Goal: Information Seeking & Learning: Learn about a topic

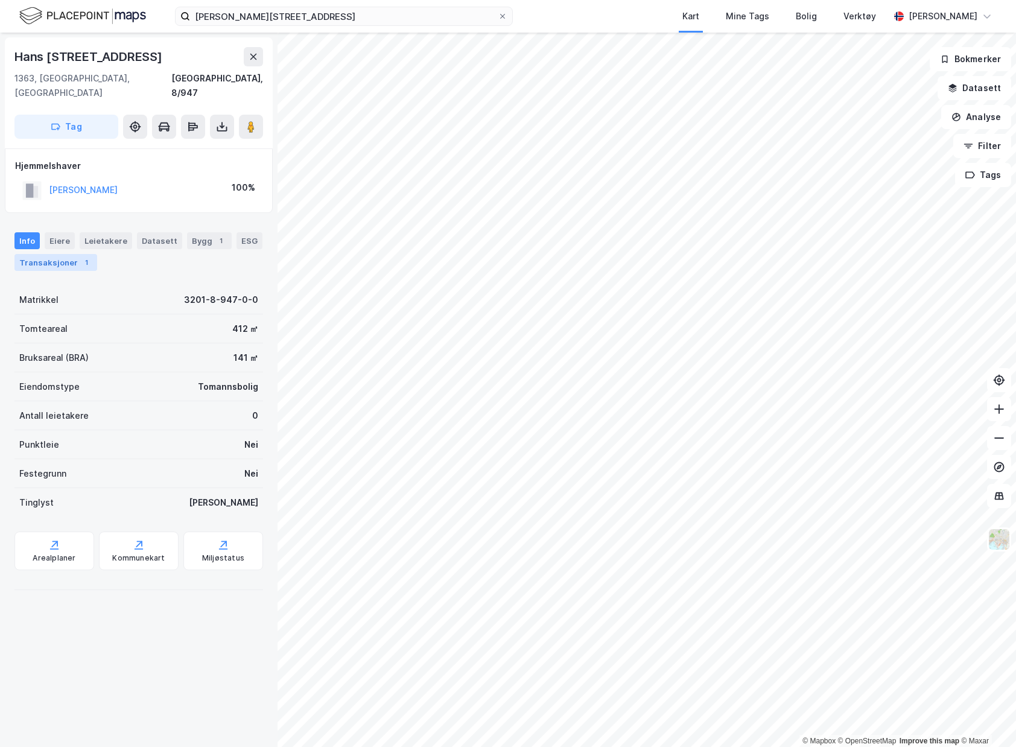
click at [59, 254] on div "Transaksjoner 1" at bounding box center [55, 262] width 83 height 17
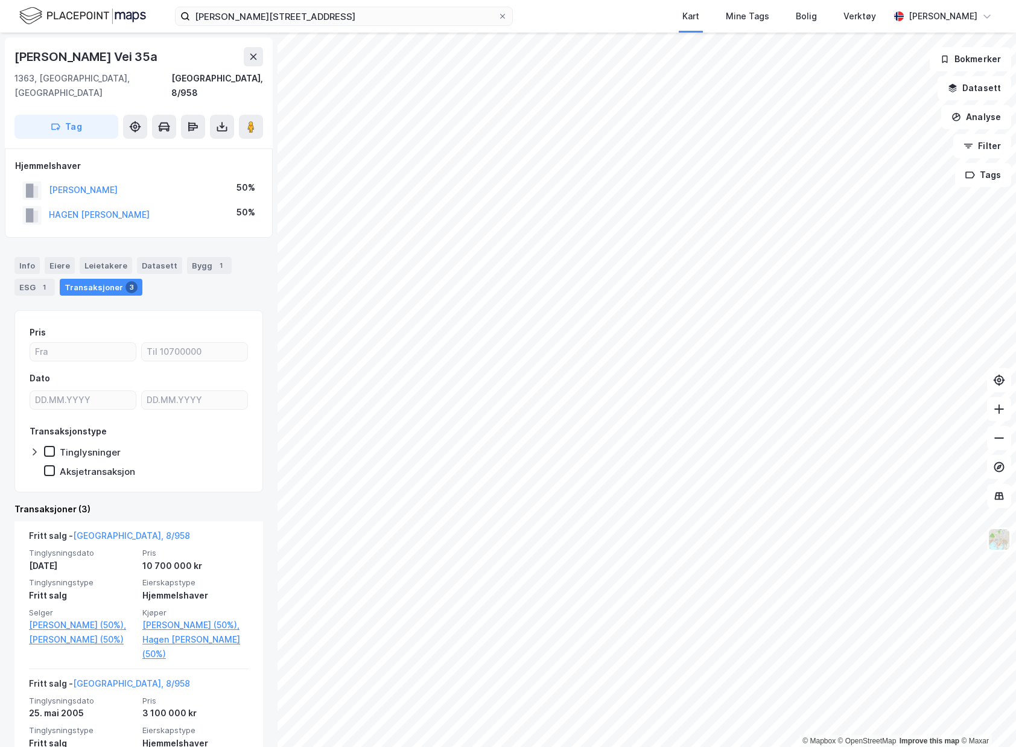
drag, startPoint x: 162, startPoint y: 56, endPoint x: 15, endPoint y: 52, distance: 147.3
click at [15, 52] on div "[PERSON_NAME] Vei 35a" at bounding box center [138, 56] width 249 height 19
copy div "[PERSON_NAME] Vei 35a"
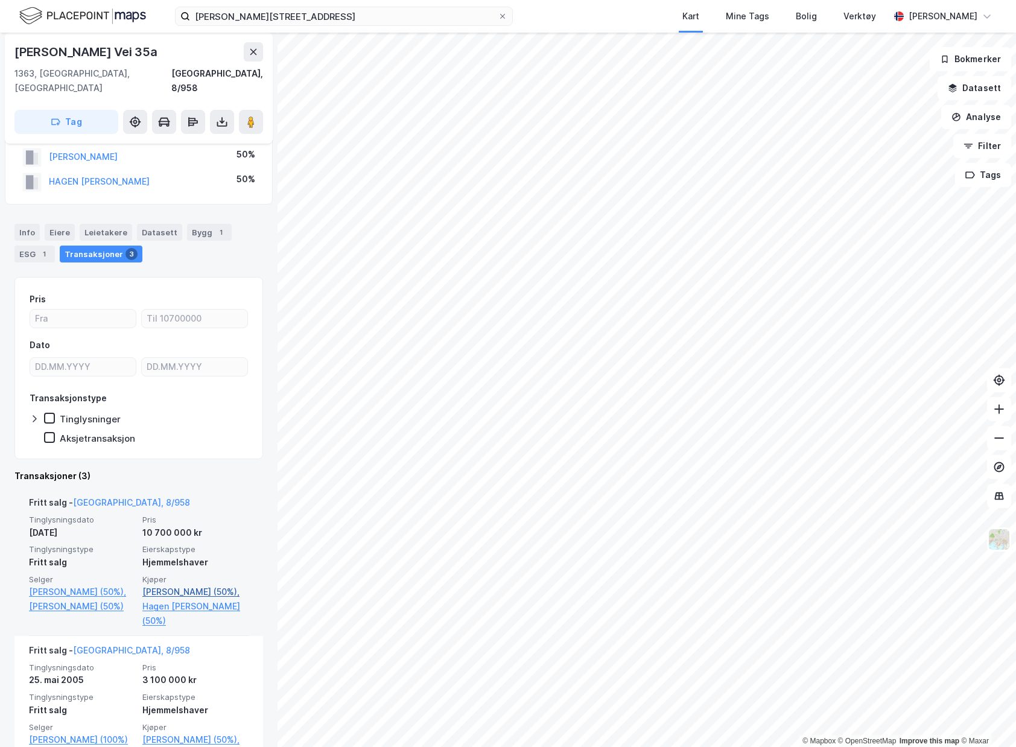
scroll to position [60, 0]
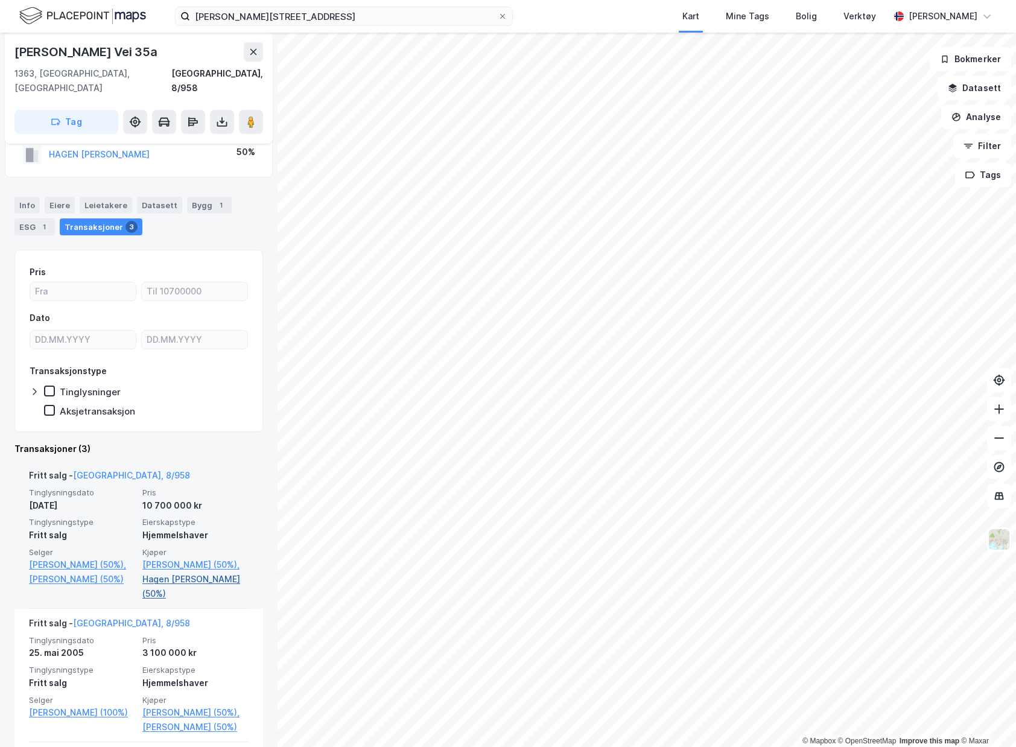
click at [217, 582] on link "Hagen [PERSON_NAME] (50%)" at bounding box center [195, 586] width 106 height 29
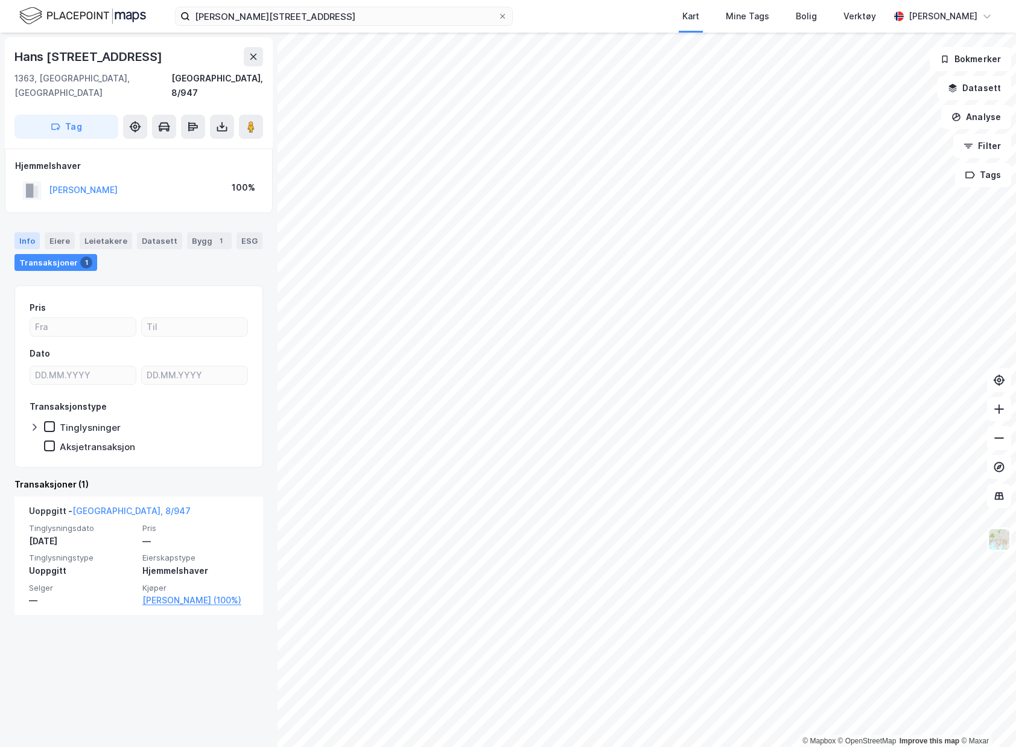
click at [28, 232] on div "Info" at bounding box center [26, 240] width 25 height 17
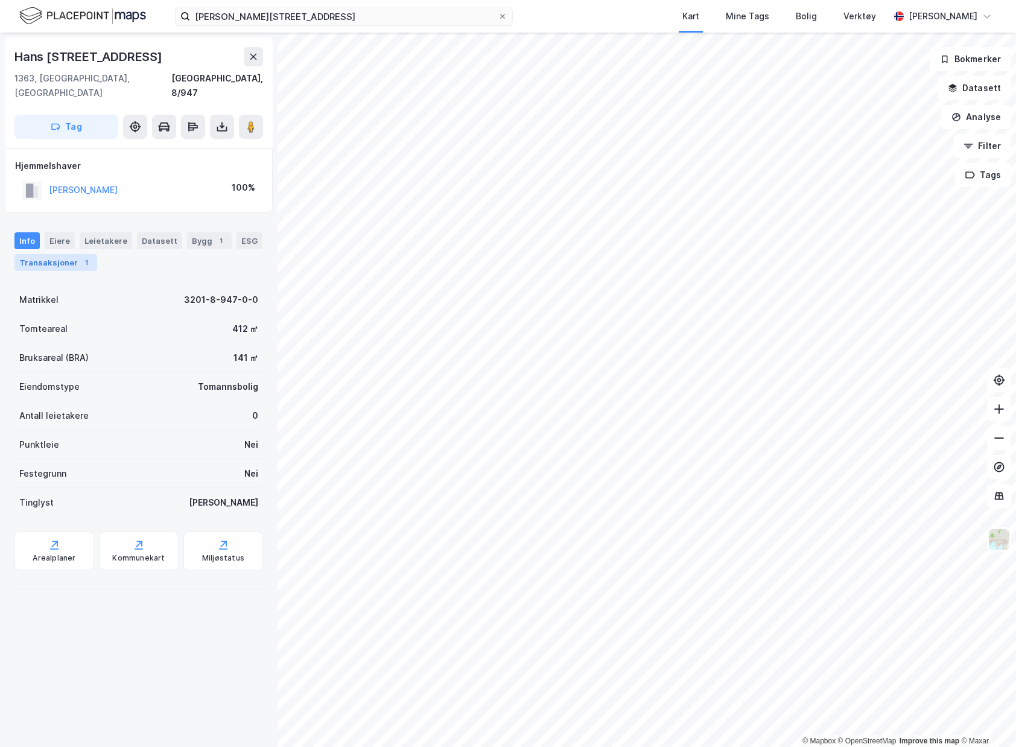
click at [37, 254] on div "Transaksjoner 1" at bounding box center [55, 262] width 83 height 17
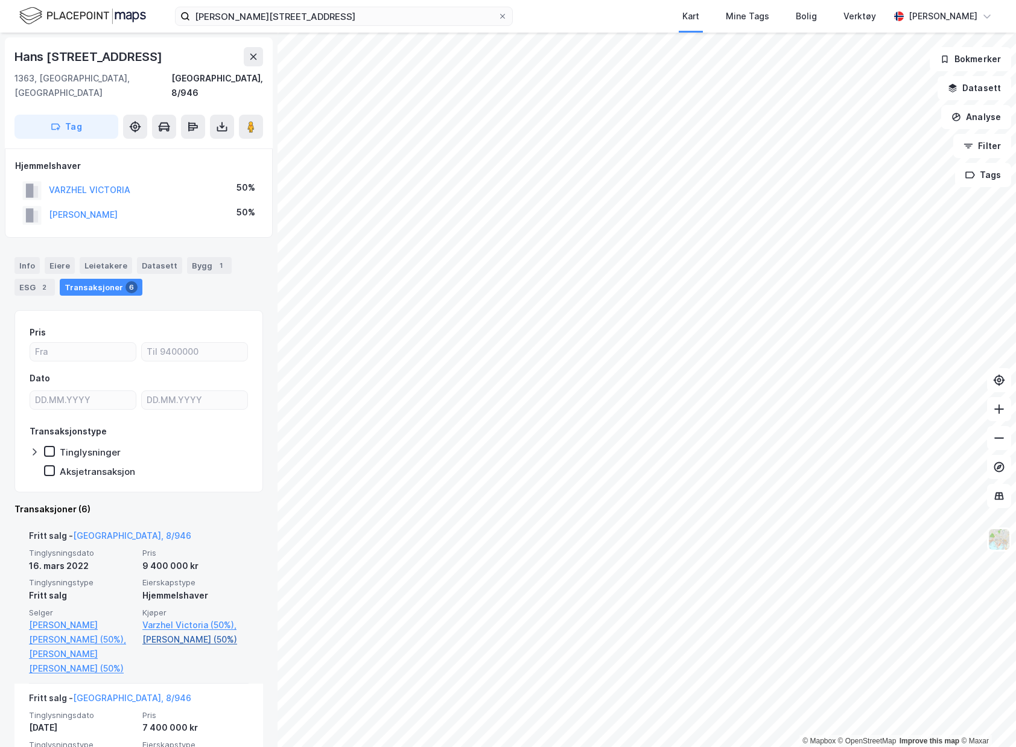
click at [162, 632] on link "[PERSON_NAME] (50%)" at bounding box center [195, 639] width 106 height 14
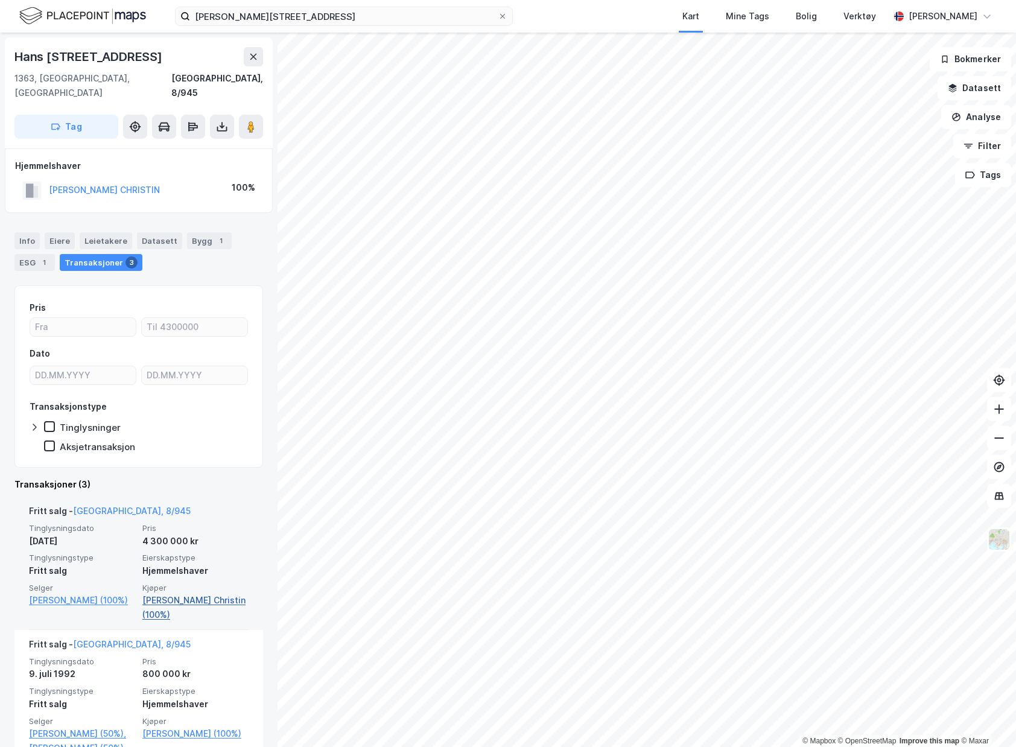
click at [153, 594] on link "[PERSON_NAME] Christin (100%)" at bounding box center [195, 607] width 106 height 29
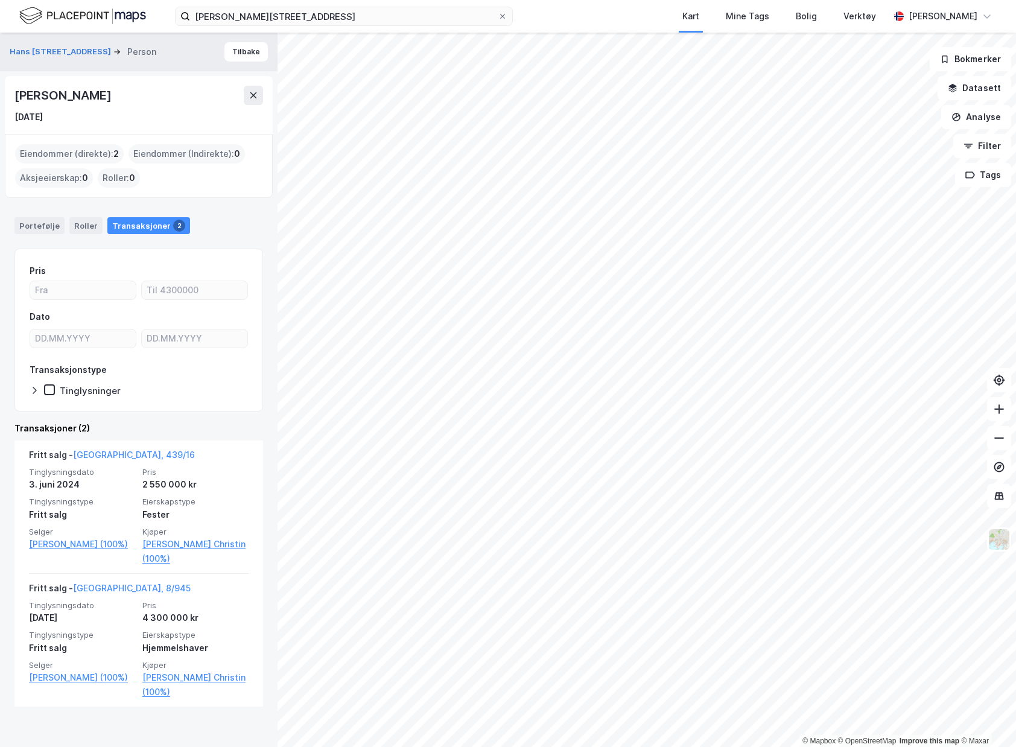
drag, startPoint x: 35, startPoint y: 105, endPoint x: 16, endPoint y: 100, distance: 19.9
click at [16, 100] on div "[PERSON_NAME]" at bounding box center [138, 95] width 249 height 19
copy div "[PERSON_NAME]"
drag, startPoint x: 185, startPoint y: 417, endPoint x: 199, endPoint y: 416, distance: 13.3
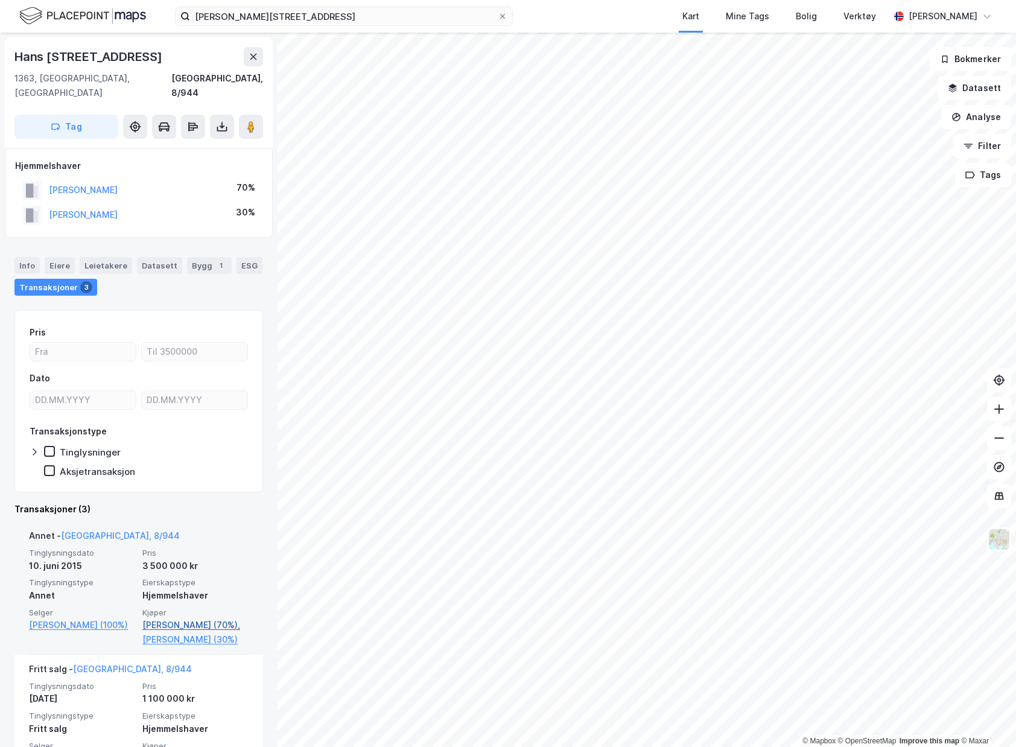
click at [227, 618] on link "[PERSON_NAME] (70%)," at bounding box center [195, 625] width 106 height 14
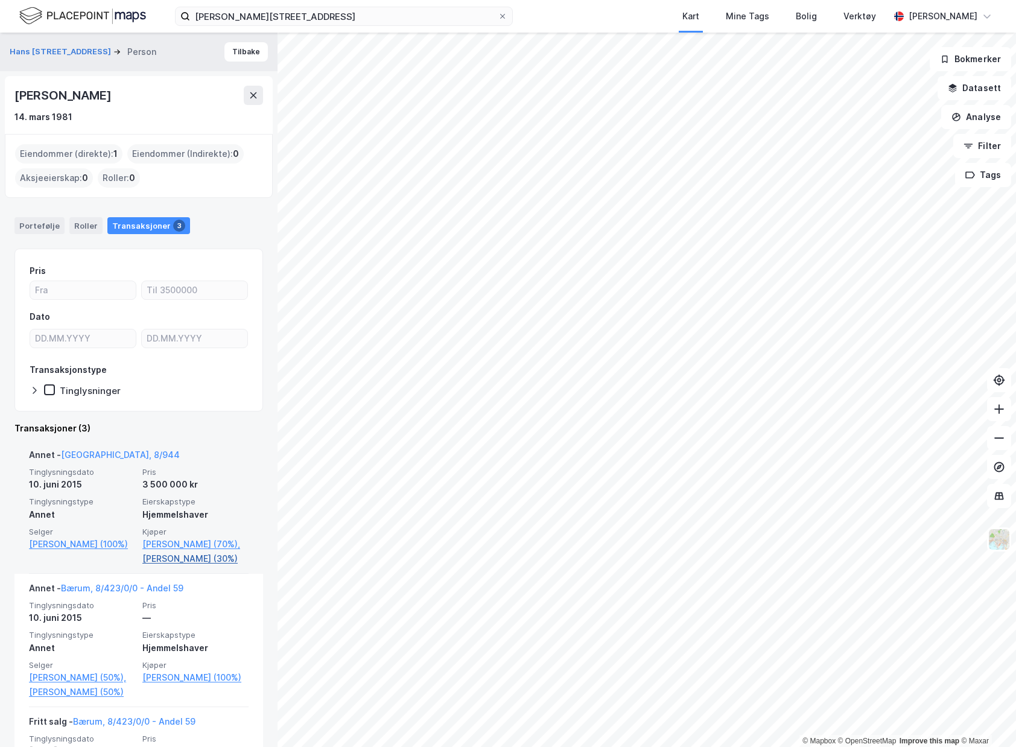
click at [206, 561] on link "[PERSON_NAME] (30%)" at bounding box center [195, 558] width 106 height 14
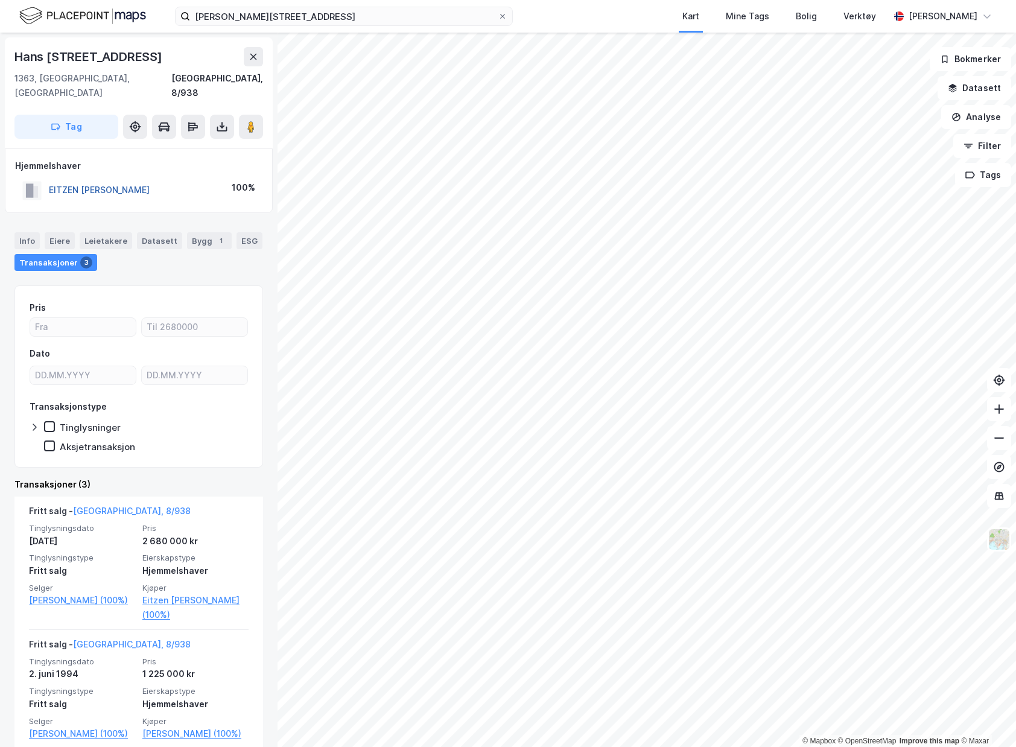
click at [0, 0] on button "EITZEN [PERSON_NAME]" at bounding box center [0, 0] width 0 height 0
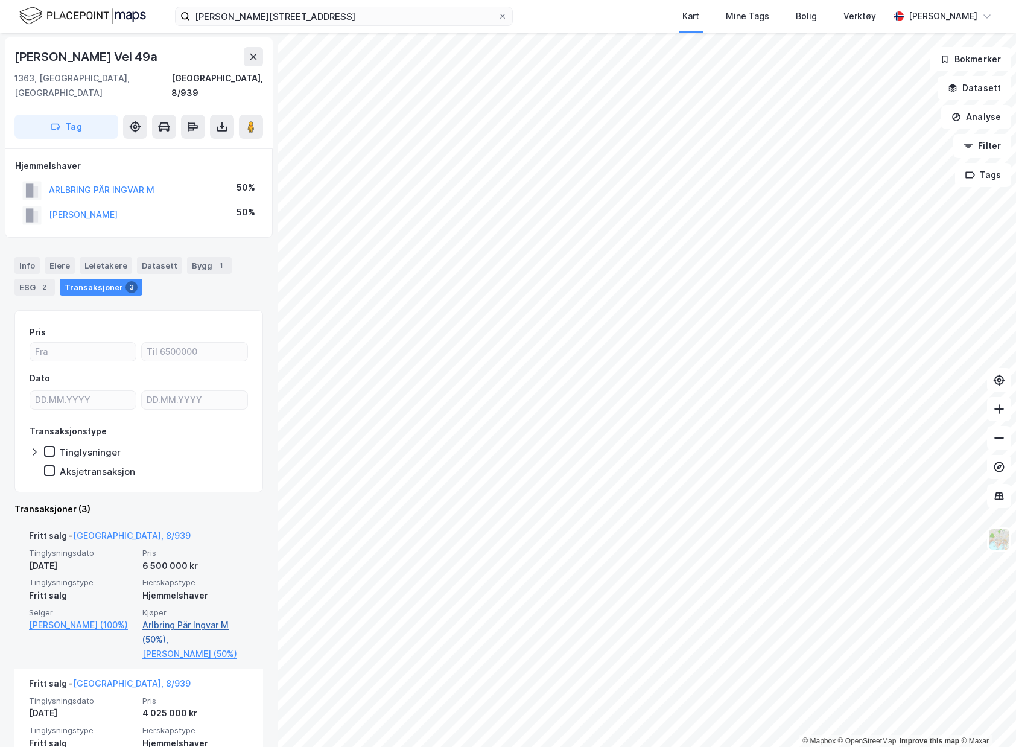
click at [223, 618] on link "Arlbring Pär Ingvar M (50%)," at bounding box center [195, 632] width 106 height 29
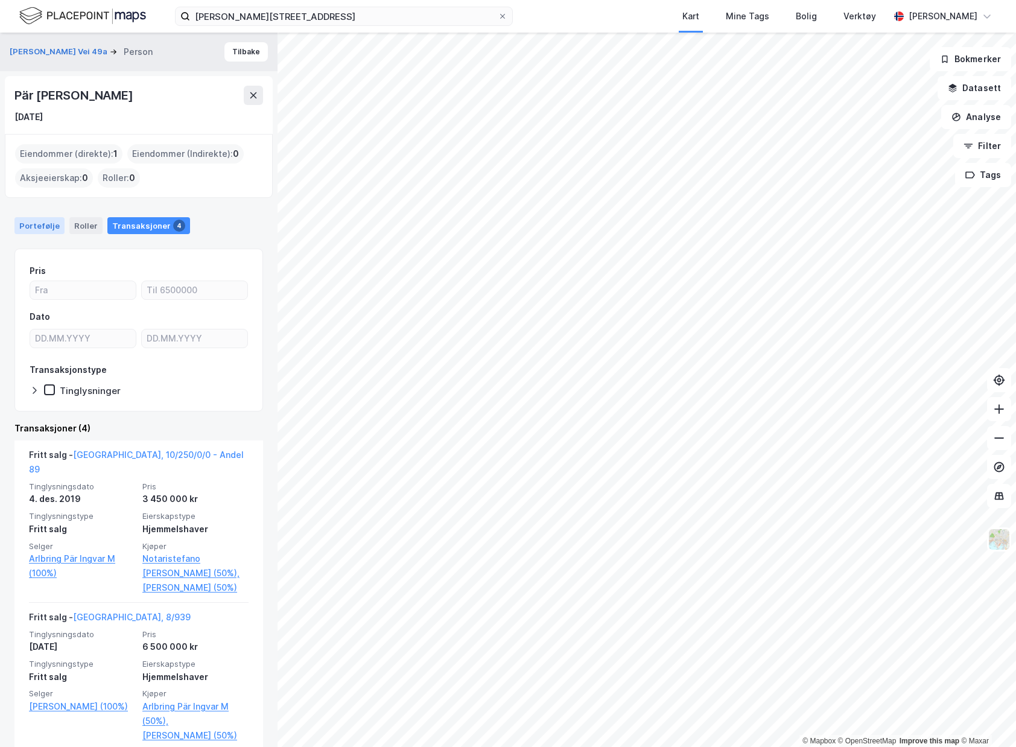
click at [34, 217] on div "Portefølje" at bounding box center [39, 225] width 50 height 17
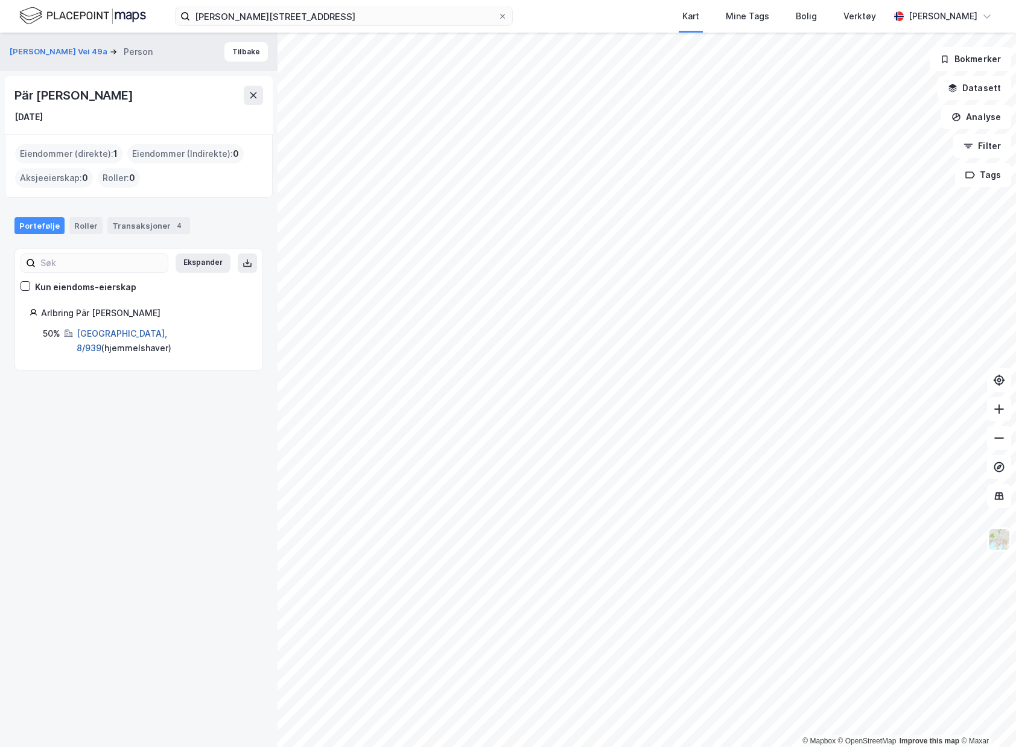
click at [112, 335] on link "[GEOGRAPHIC_DATA], 8/939" at bounding box center [122, 340] width 91 height 25
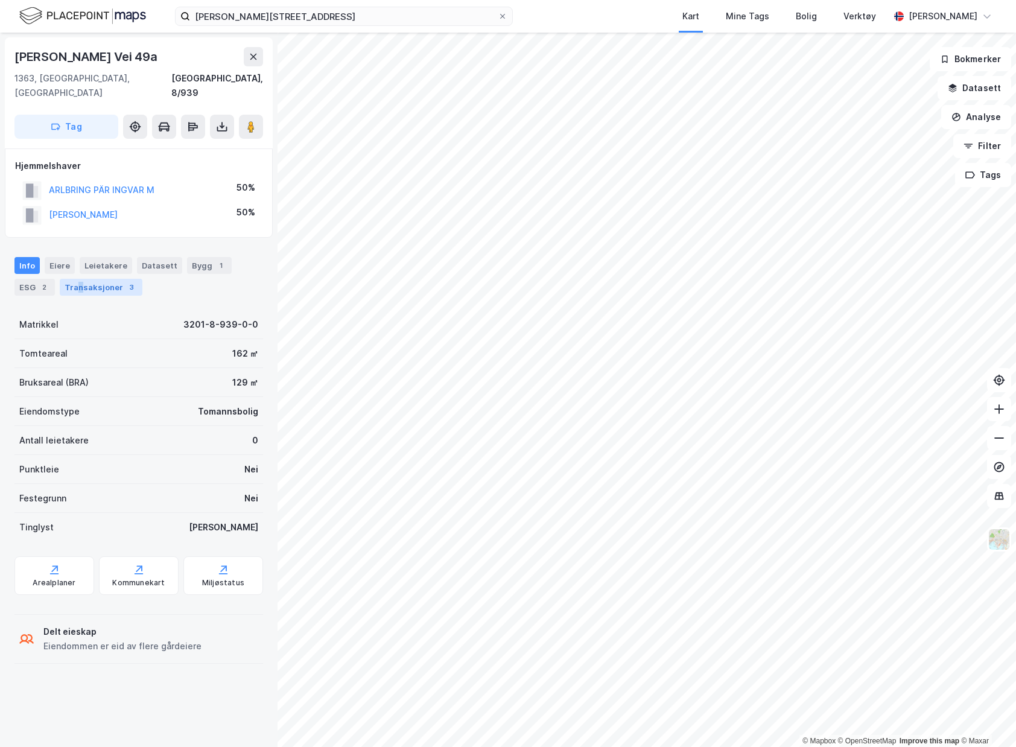
click at [79, 279] on div "Transaksjoner 3" at bounding box center [101, 287] width 83 height 17
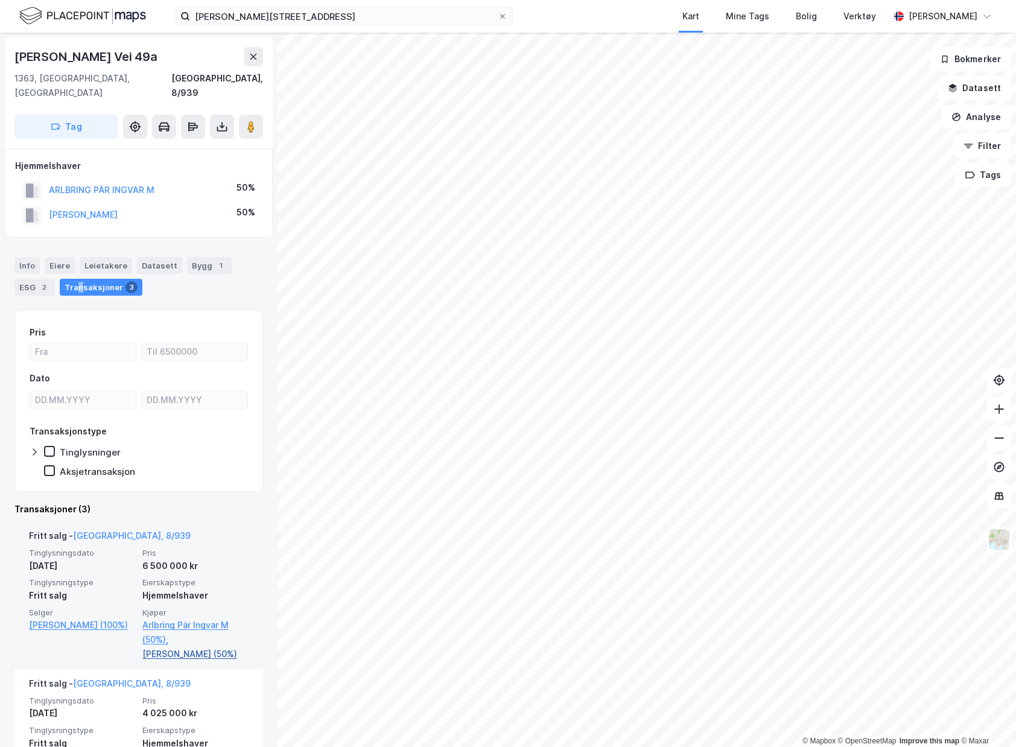
click at [176, 647] on link "[PERSON_NAME] (50%)" at bounding box center [195, 654] width 106 height 14
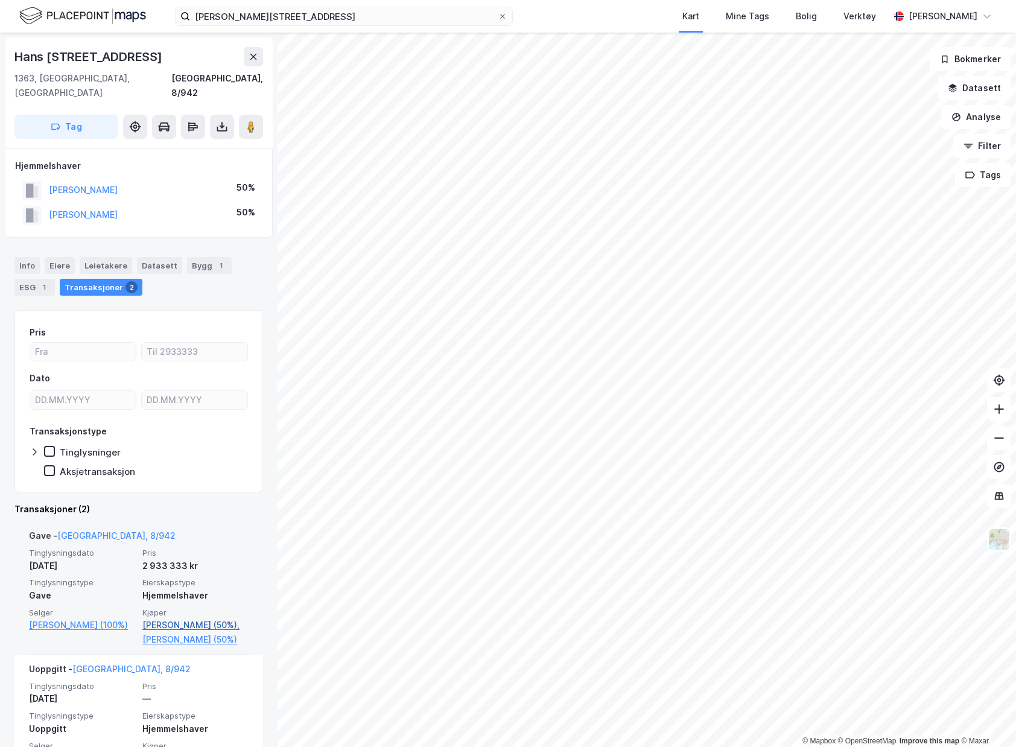
click at [226, 618] on link "[PERSON_NAME] (50%)," at bounding box center [195, 625] width 106 height 14
click at [142, 632] on link "[PERSON_NAME] (50%)" at bounding box center [195, 639] width 106 height 14
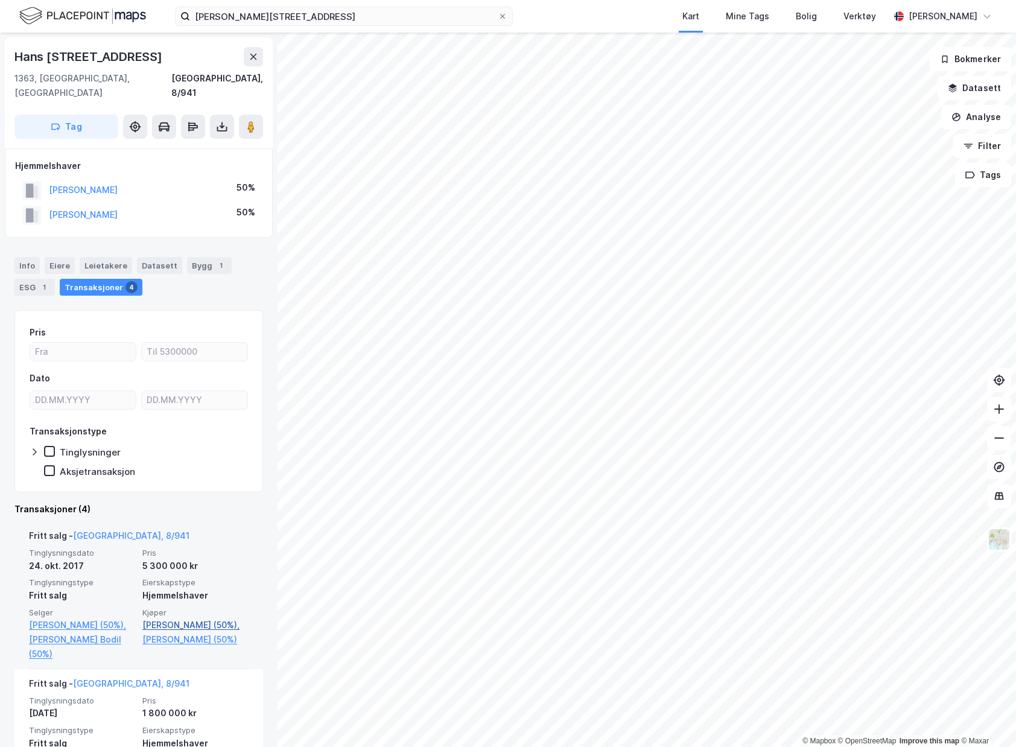
click at [192, 618] on link "[PERSON_NAME] (50%)," at bounding box center [195, 625] width 106 height 14
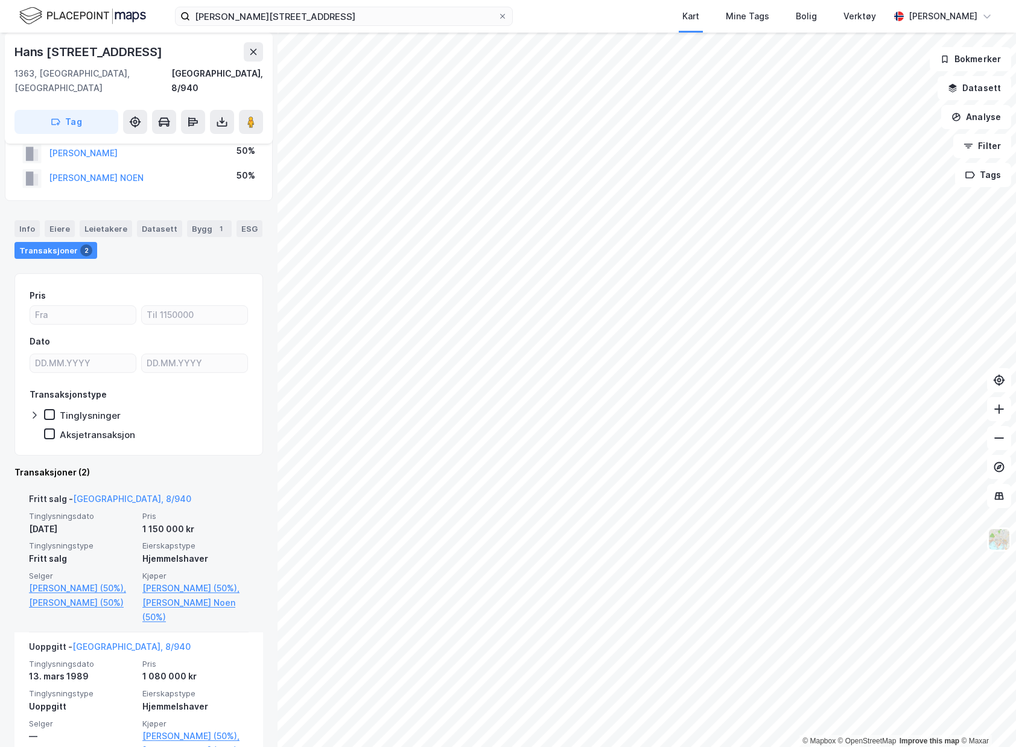
scroll to position [55, 0]
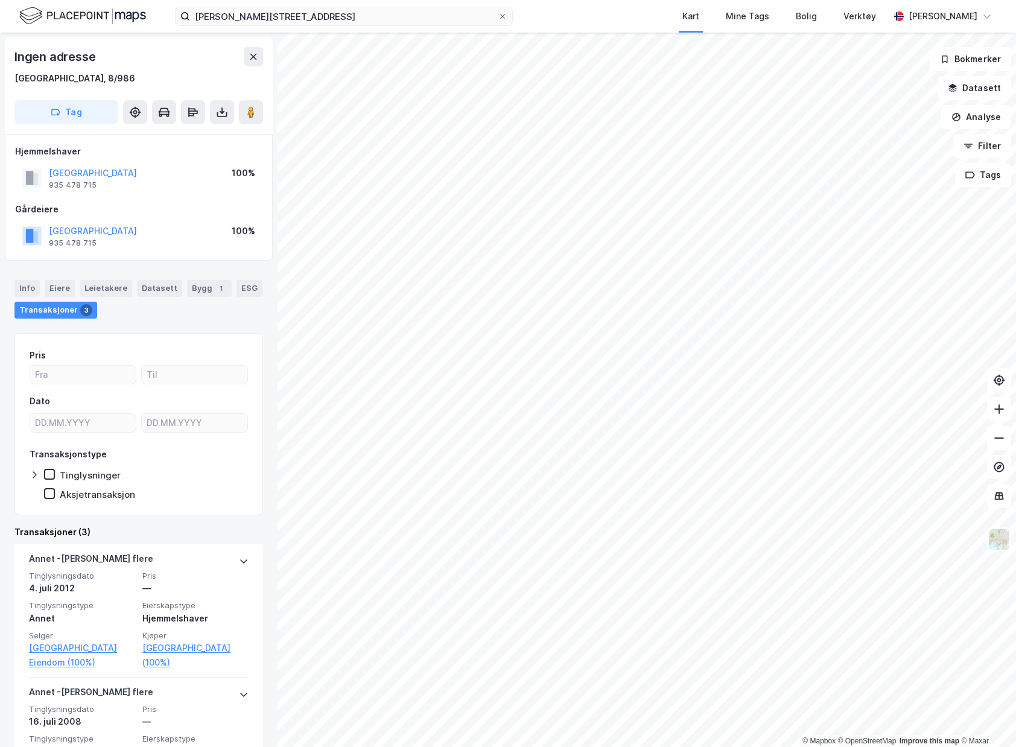
click at [275, 447] on div "© Mapbox © OpenStreetMap Improve this map © Maxar Ingen adresse [GEOGRAPHIC_DAT…" at bounding box center [508, 390] width 1016 height 714
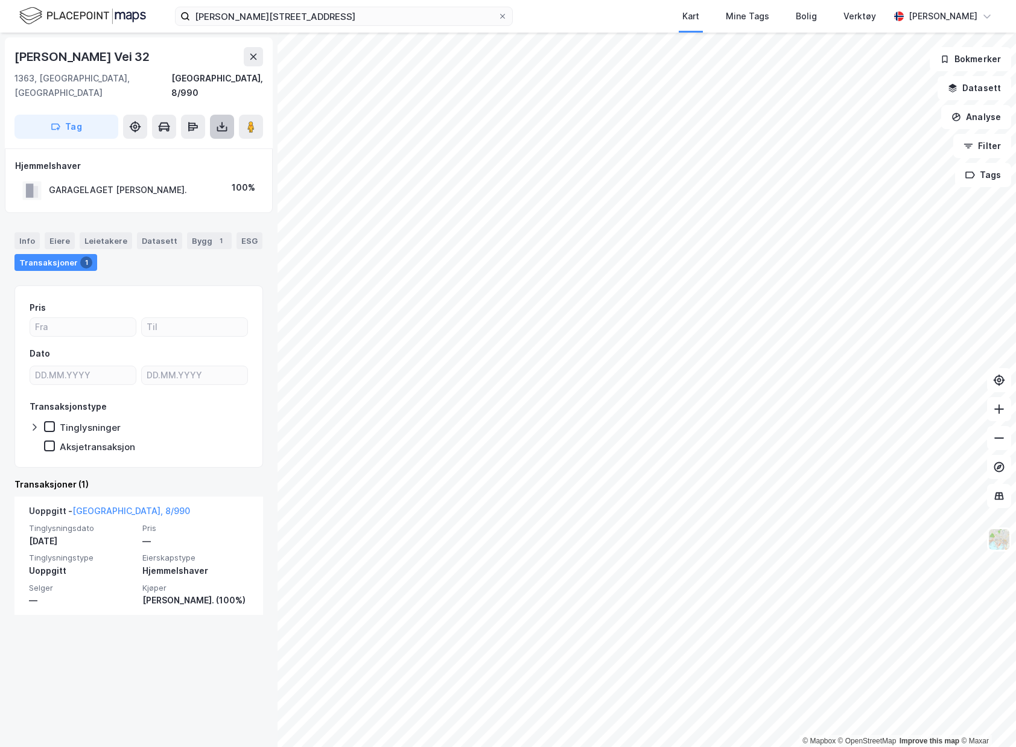
click at [220, 121] on icon at bounding box center [222, 127] width 12 height 12
click at [183, 146] on div "Last ned grunnbok" at bounding box center [162, 151] width 70 height 10
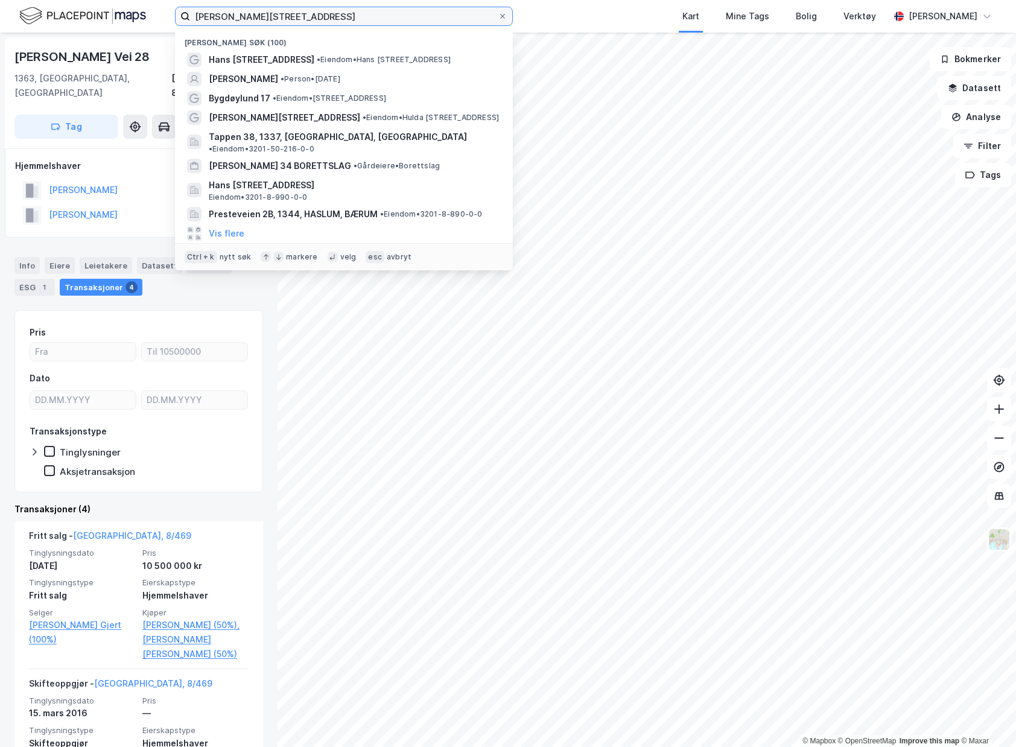
drag, startPoint x: 425, startPoint y: 24, endPoint x: 104, endPoint y: -3, distance: 322.1
click at [104, 0] on html "[PERSON_NAME][STREET_ADDRESS] Nylige søk (100) Hans [STREET_ADDRESS] • Eiendom …" at bounding box center [508, 373] width 1016 height 747
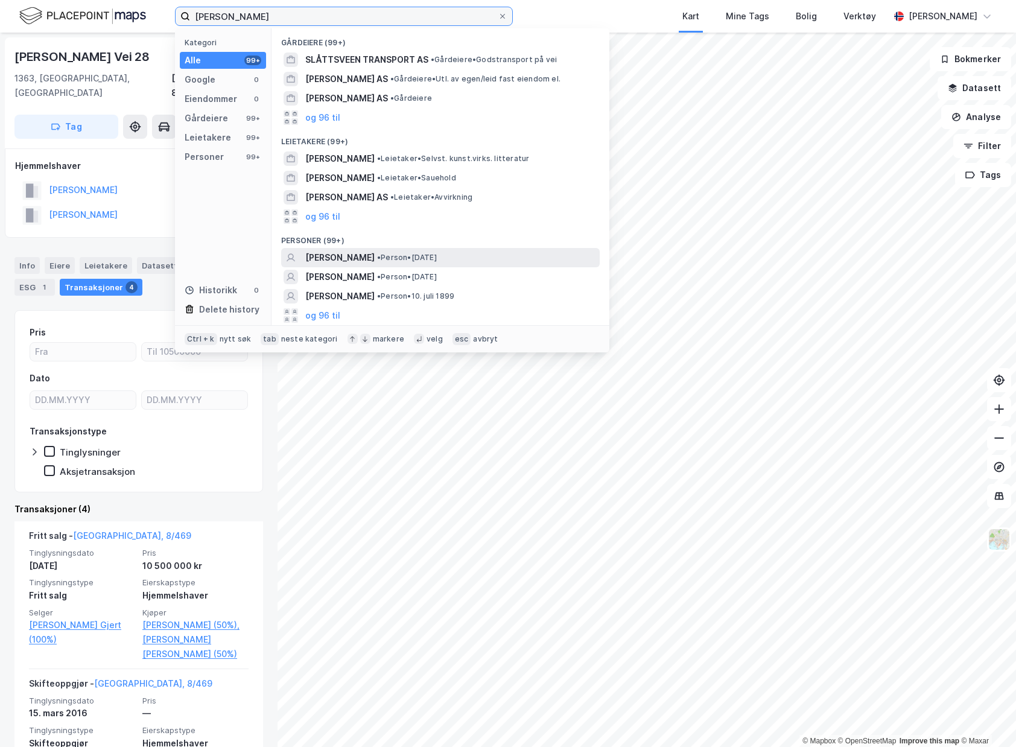
type input "[PERSON_NAME]"
click at [364, 261] on span "[PERSON_NAME]" at bounding box center [339, 257] width 69 height 14
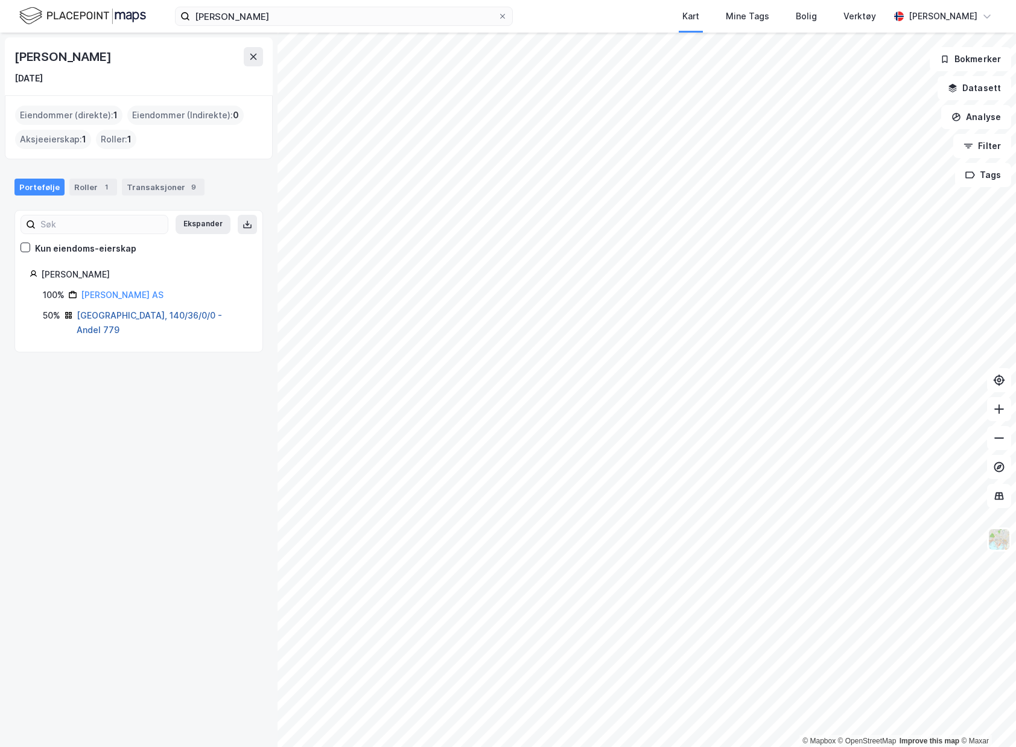
click at [142, 315] on link "[GEOGRAPHIC_DATA], 140/36/0/0 - Andel 779" at bounding box center [149, 322] width 145 height 25
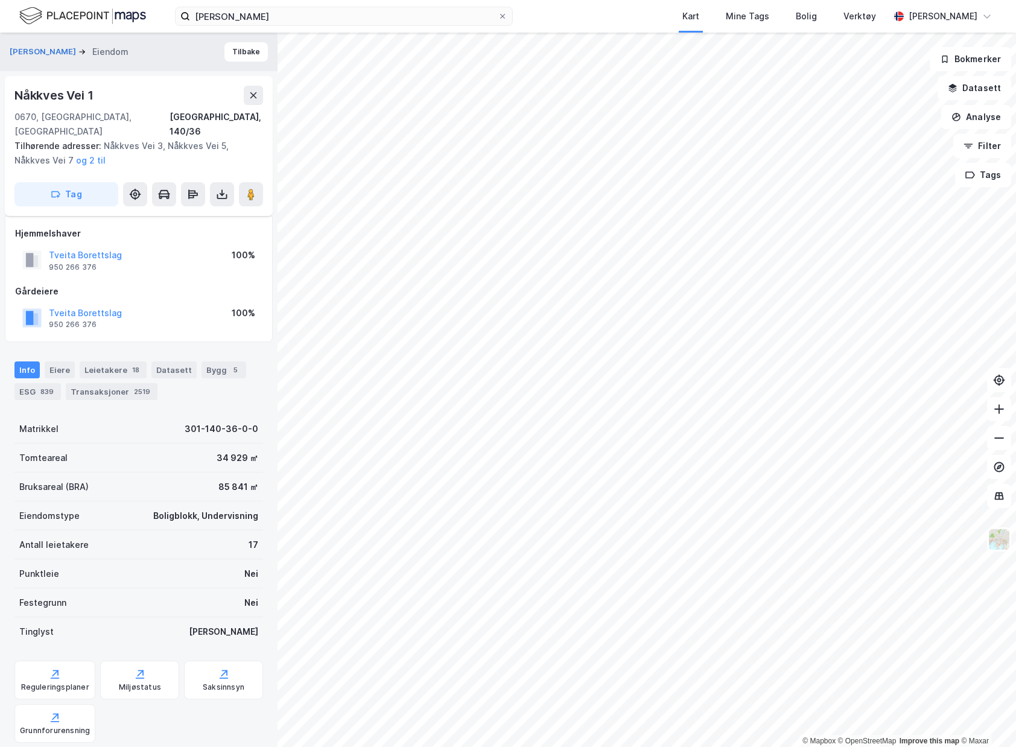
scroll to position [55, 0]
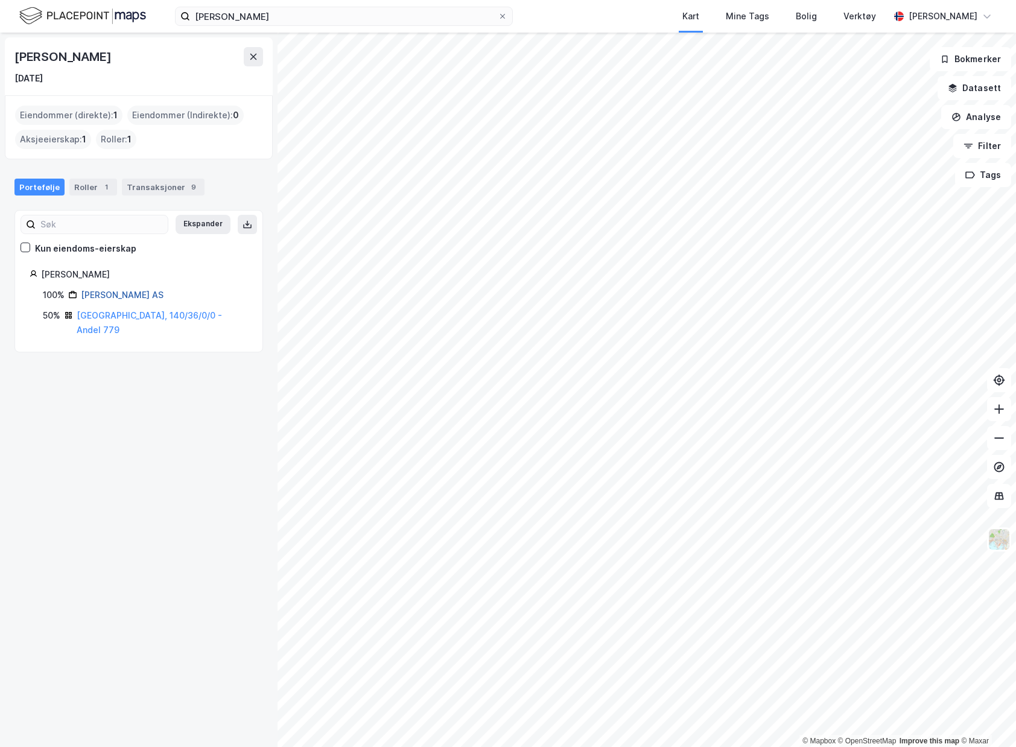
click at [99, 293] on link "[PERSON_NAME] AS" at bounding box center [122, 295] width 83 height 10
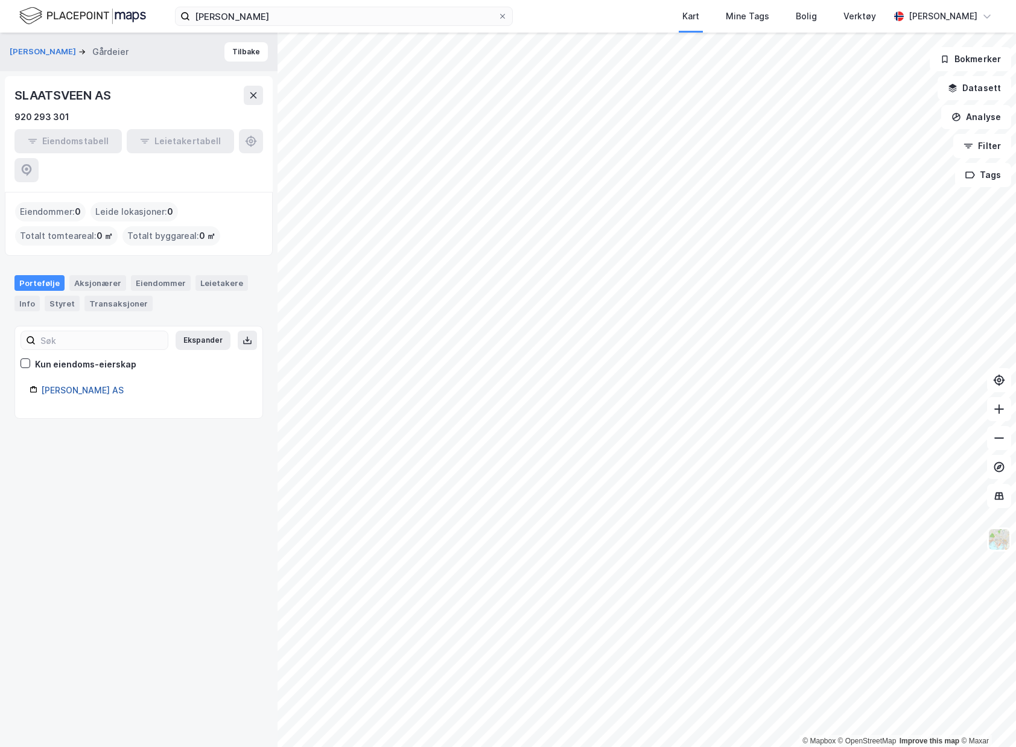
click at [86, 385] on link "[PERSON_NAME] AS" at bounding box center [82, 390] width 83 height 10
click at [112, 275] on div "Aksjonærer" at bounding box center [97, 283] width 57 height 16
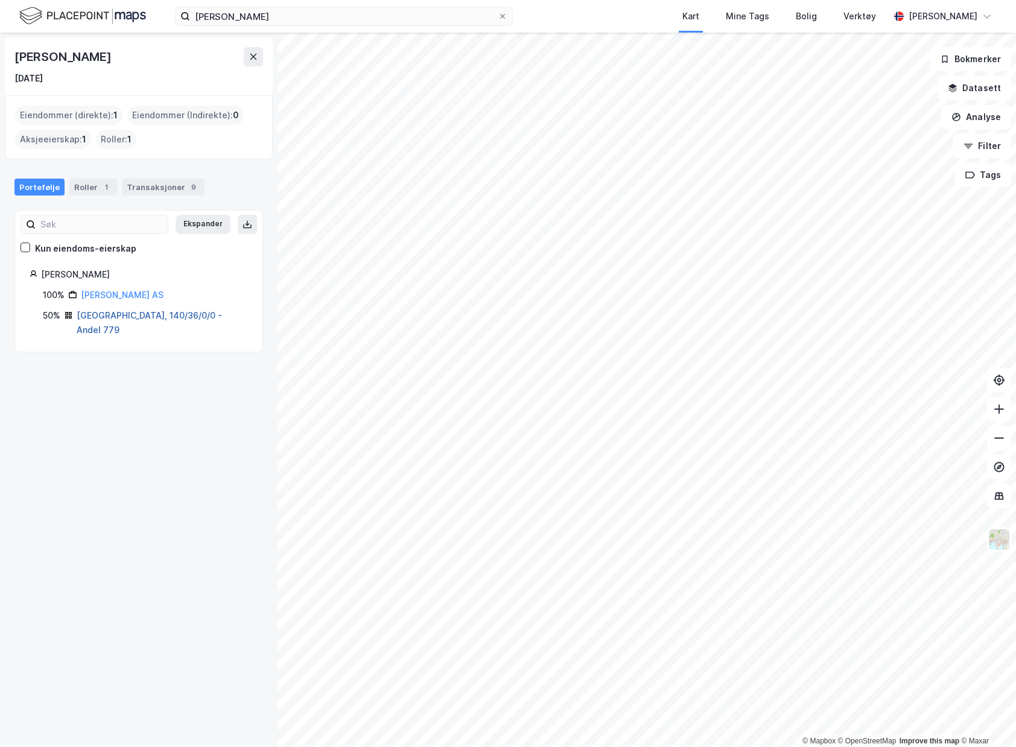
click at [123, 316] on link "[GEOGRAPHIC_DATA], 140/36/0/0 - Andel 779" at bounding box center [149, 322] width 145 height 25
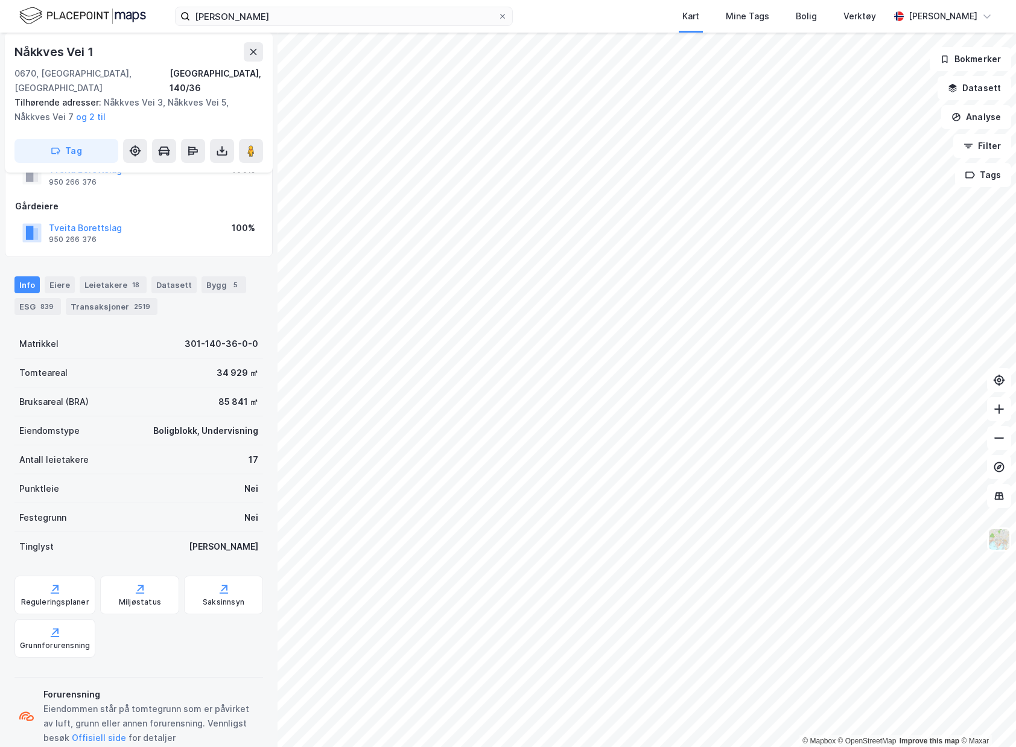
scroll to position [98, 0]
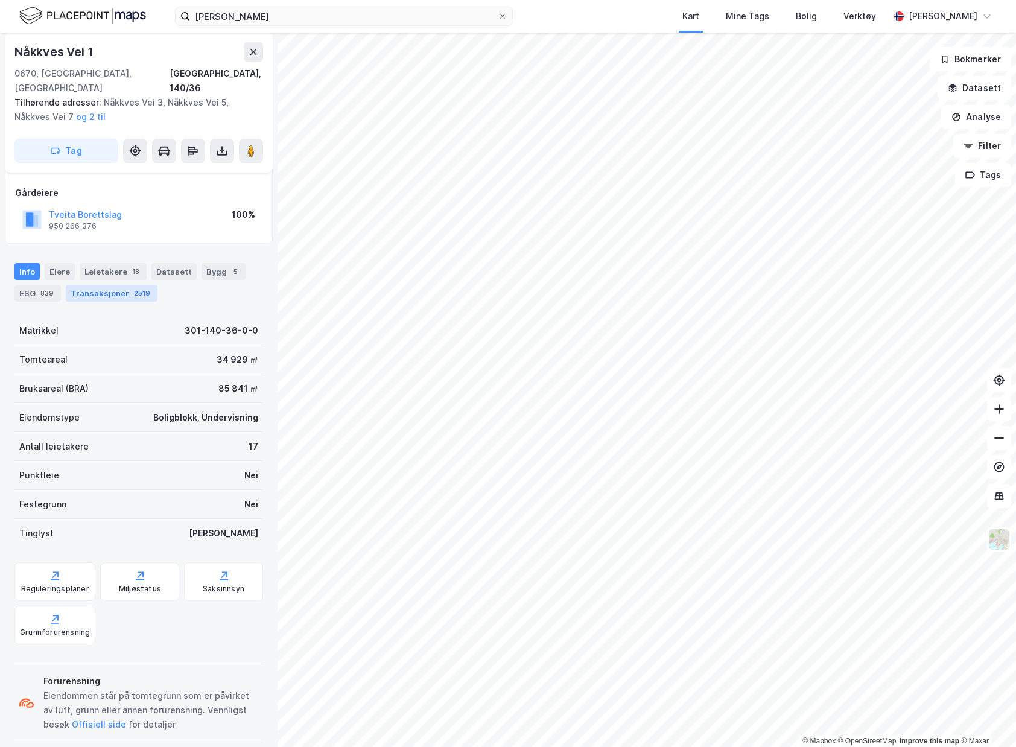
click at [106, 285] on div "Transaksjoner 2519" at bounding box center [112, 293] width 92 height 17
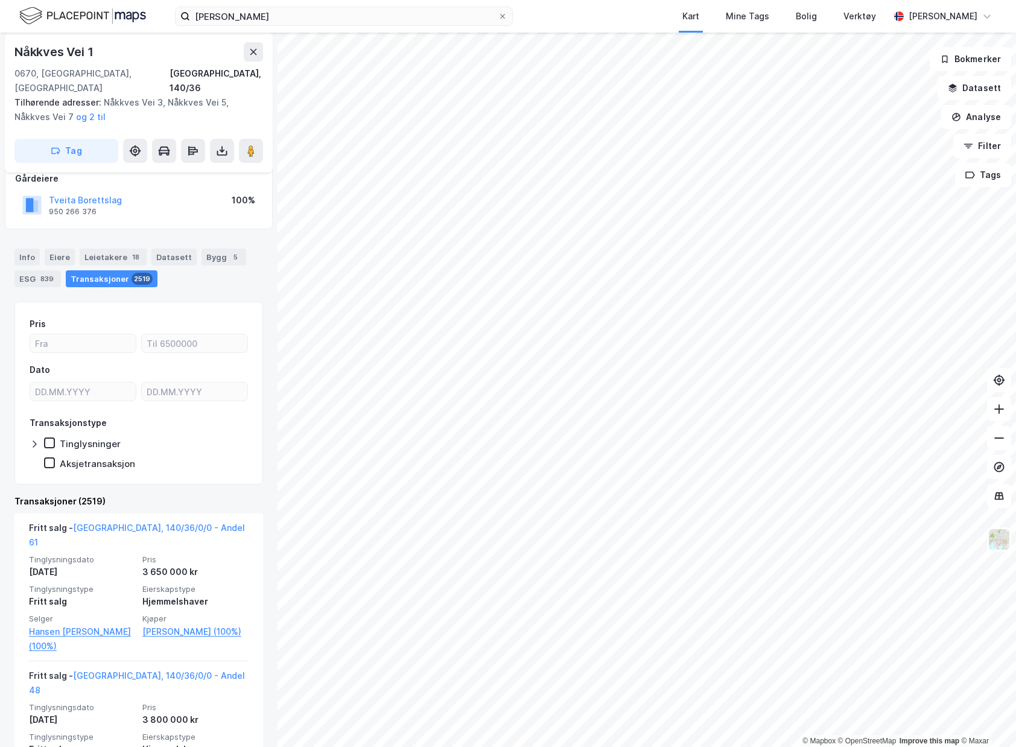
scroll to position [121, 0]
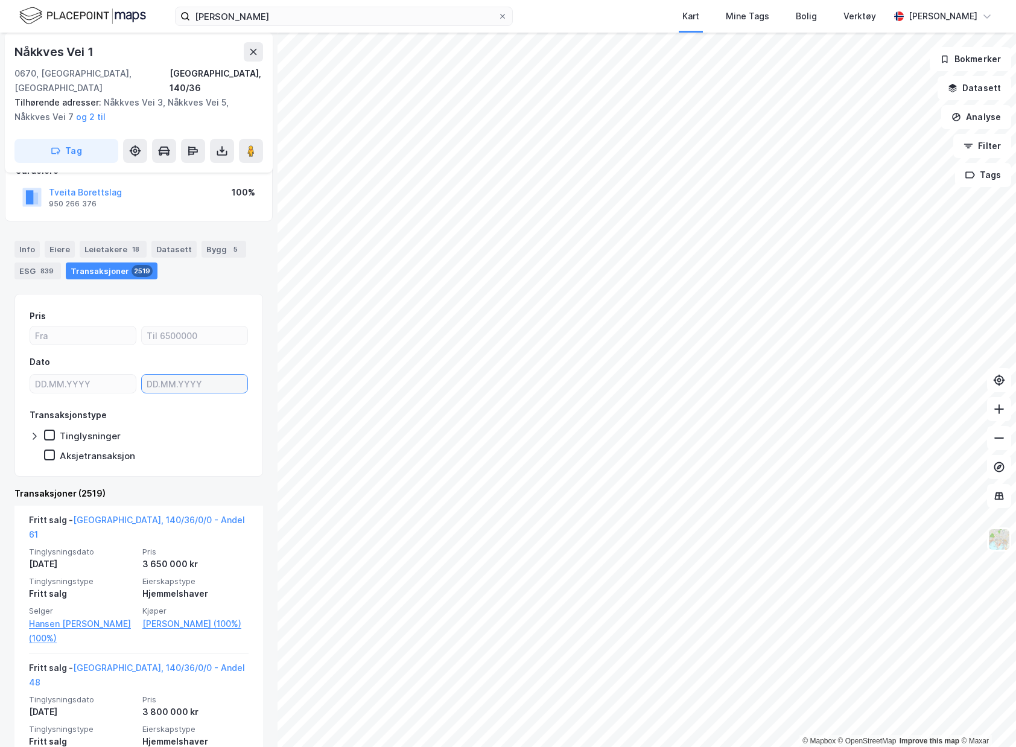
type input "DD.MM.YYYY"
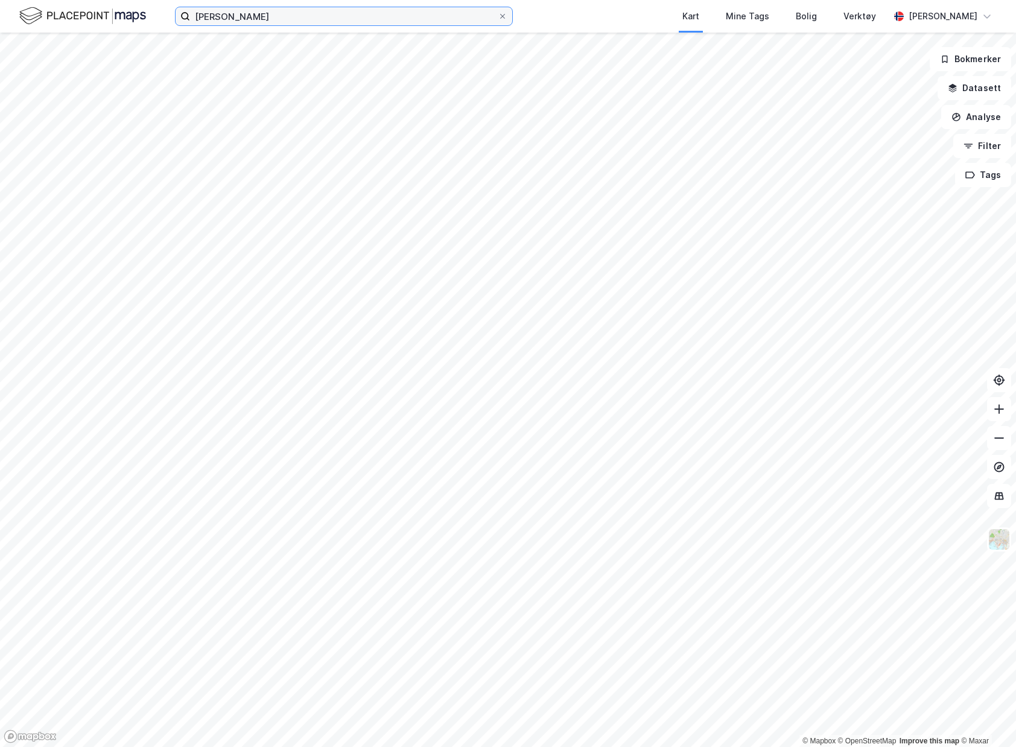
click at [226, 20] on input "[PERSON_NAME]" at bounding box center [344, 16] width 308 height 18
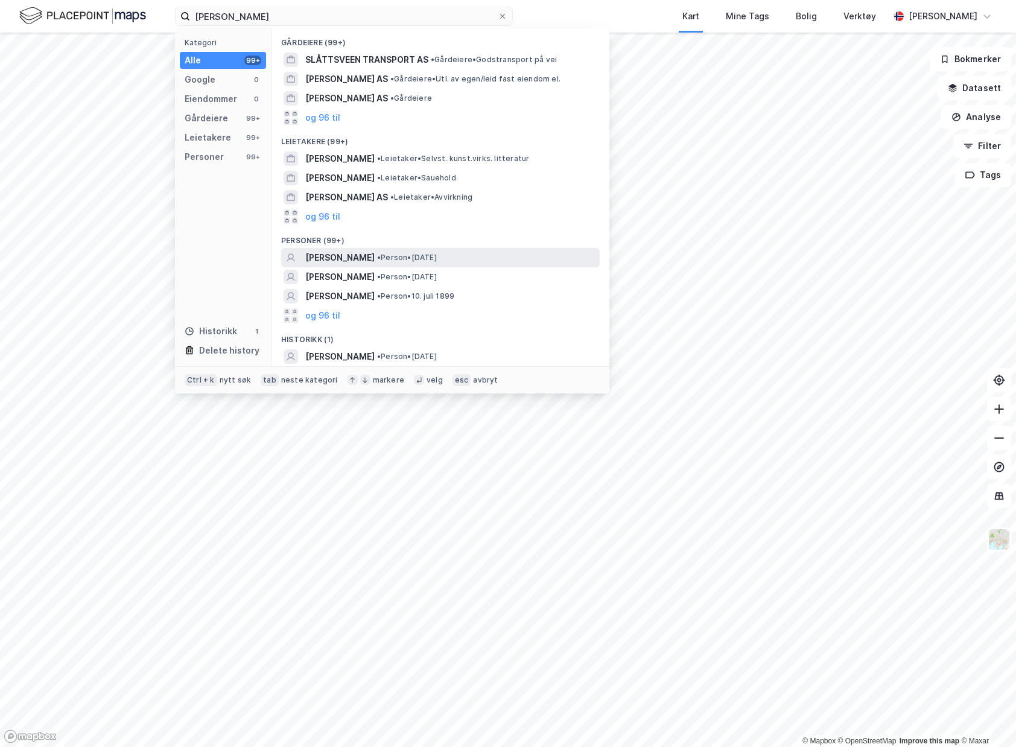
click at [373, 258] on span "[PERSON_NAME]" at bounding box center [339, 257] width 69 height 14
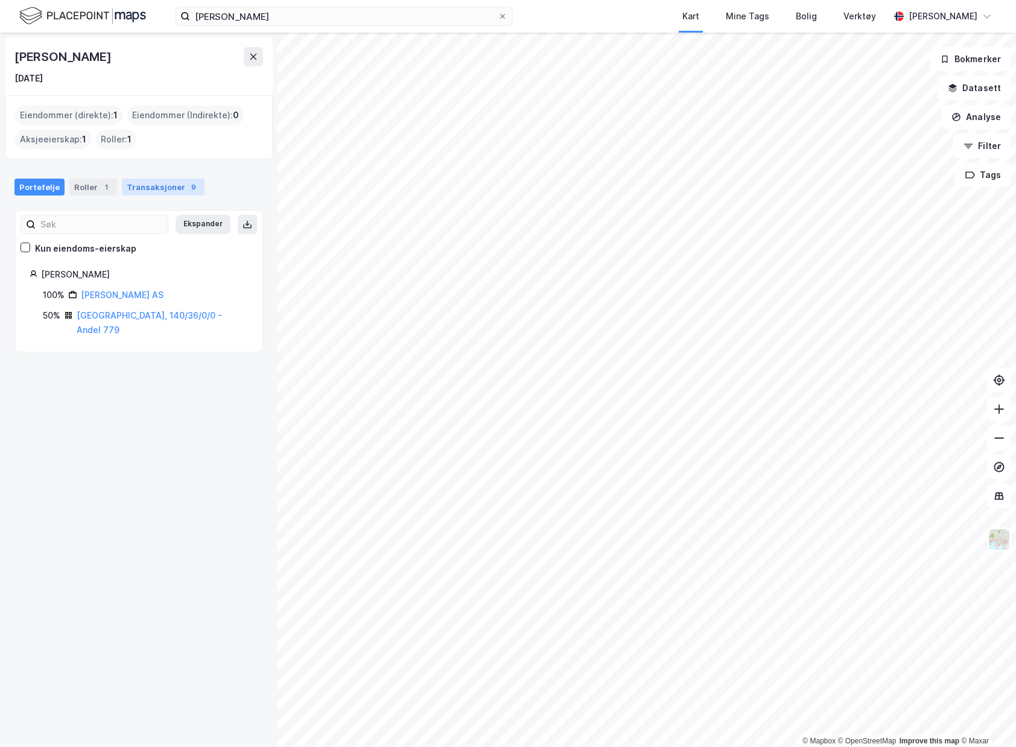
click at [153, 186] on div "Transaksjoner 9" at bounding box center [163, 187] width 83 height 17
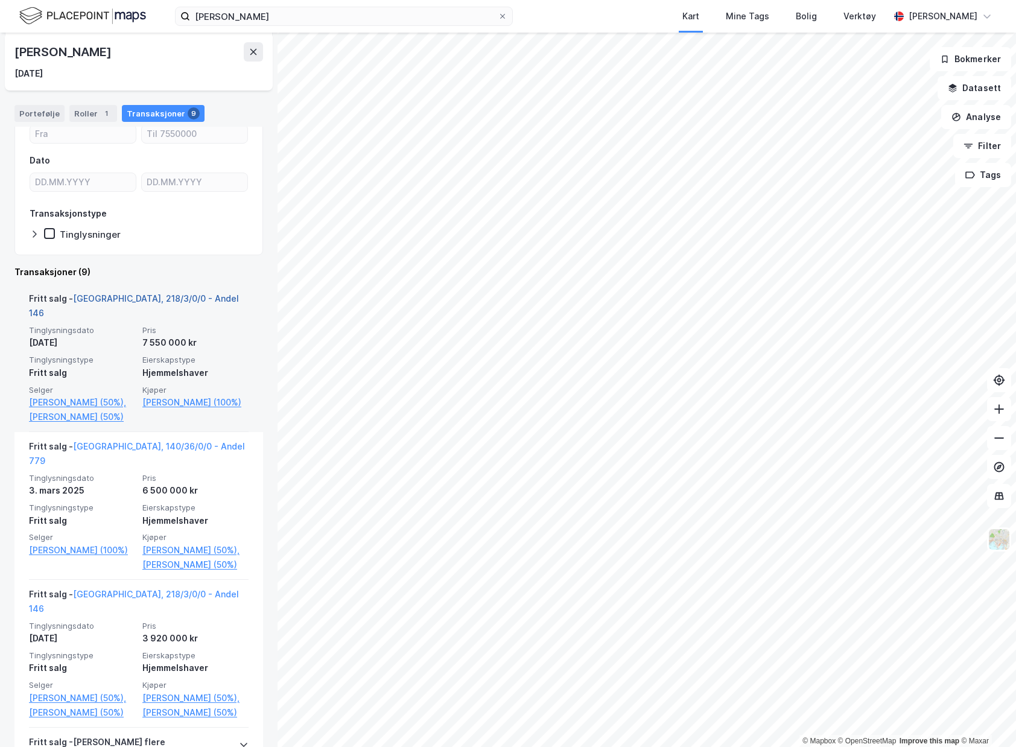
scroll to position [121, 0]
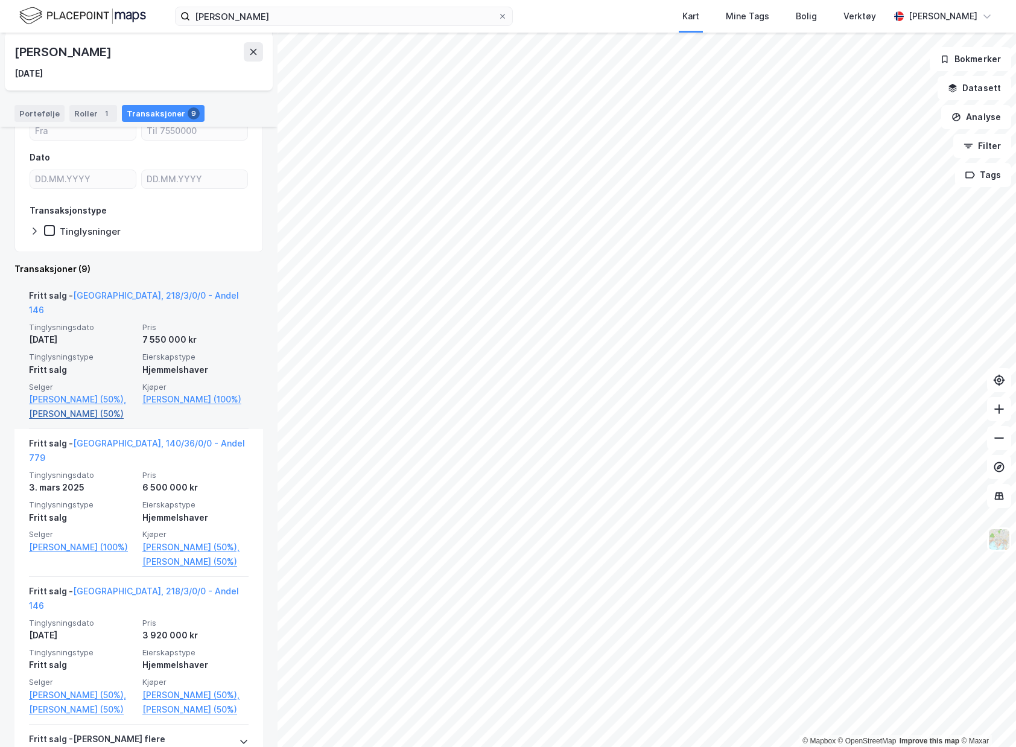
click at [94, 407] on link "[PERSON_NAME] (50%)" at bounding box center [82, 414] width 106 height 14
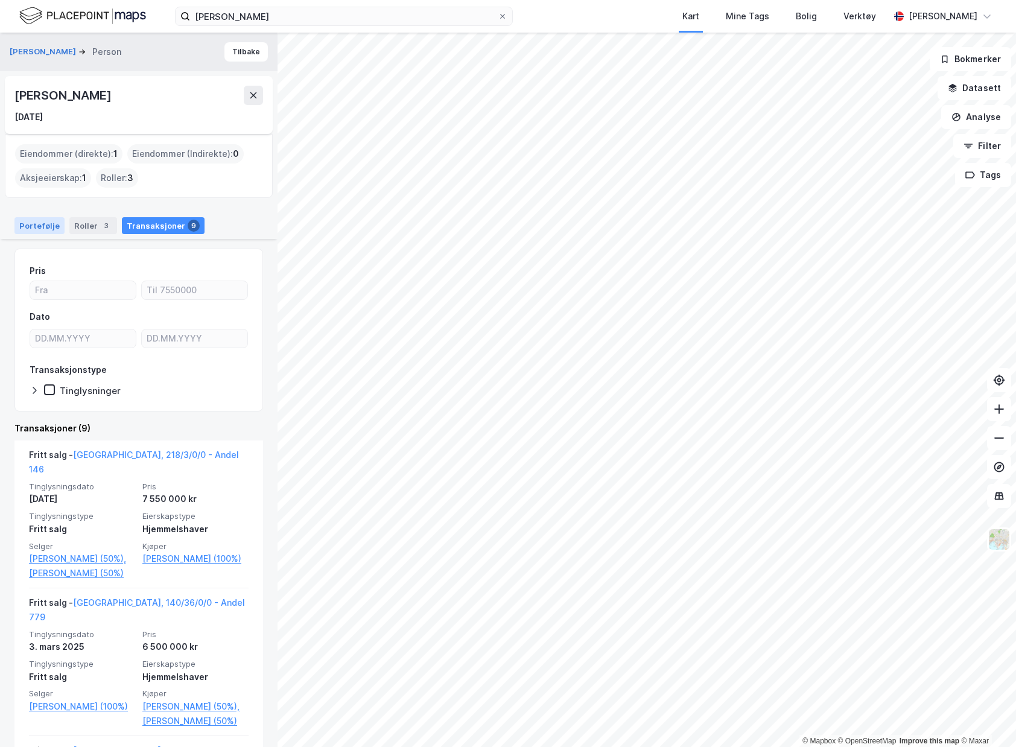
click at [57, 220] on div "Portefølje" at bounding box center [39, 225] width 50 height 17
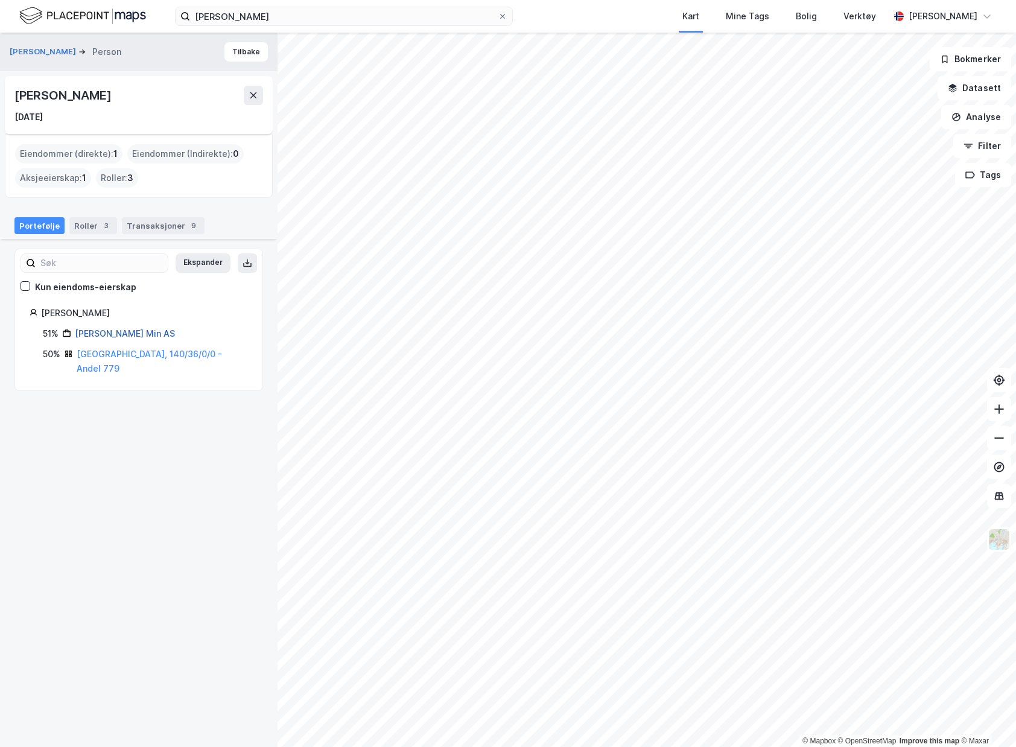
click at [85, 337] on link "[PERSON_NAME] Min AS" at bounding box center [125, 333] width 100 height 10
click at [362, 2] on div "[PERSON_NAME] Kart Mine Tags Bolig Verktøy [PERSON_NAME]" at bounding box center [508, 16] width 1016 height 33
